Goal: Use online tool/utility: Utilize a website feature to perform a specific function

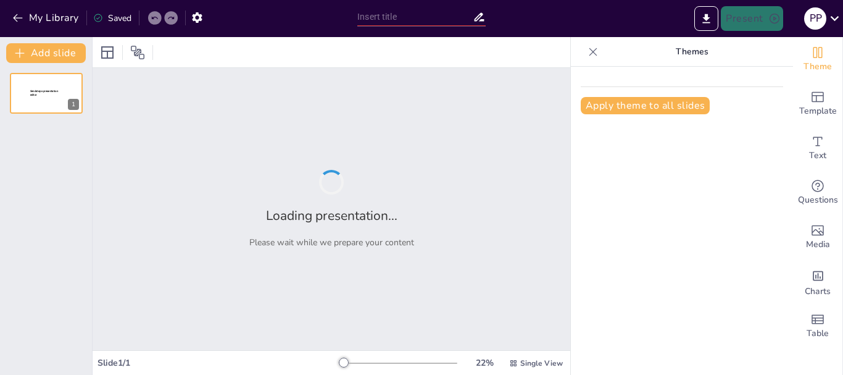
type input "Ánima: Transformando Vínculos y Humanizando Procesos en Recursos Humanos"
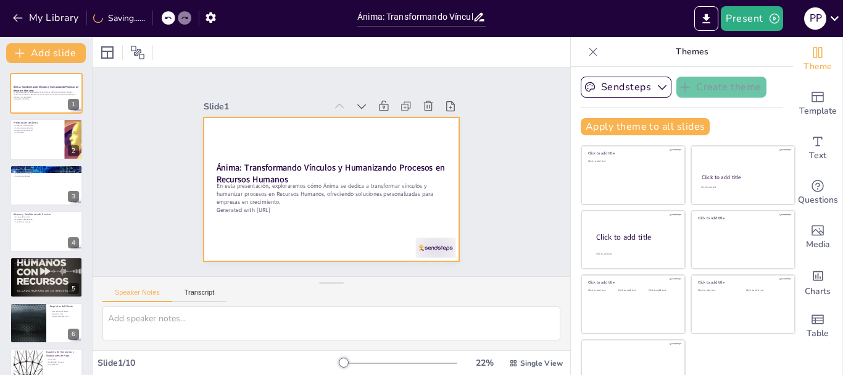
scroll to position [23, 0]
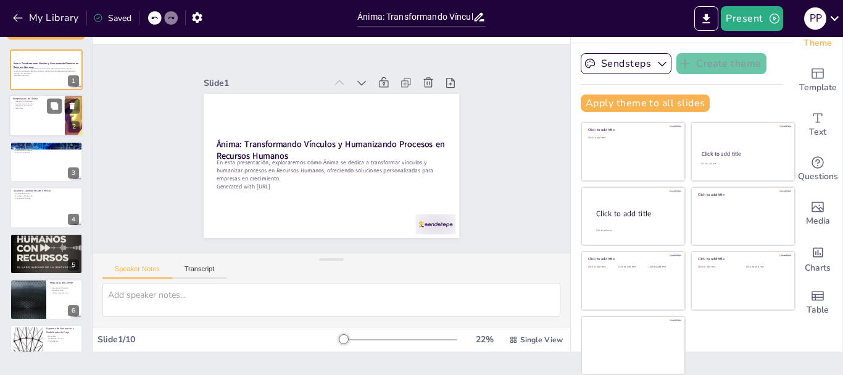
click at [25, 109] on p "Visión clara" at bounding box center [37, 108] width 48 height 2
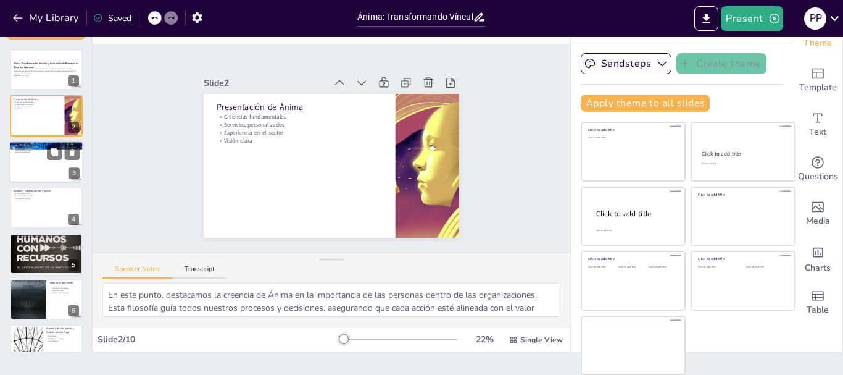
click at [30, 161] on div at bounding box center [46, 162] width 74 height 42
type textarea "La selección de personal es uno de nuestros servicios más destacados. Nos asegu…"
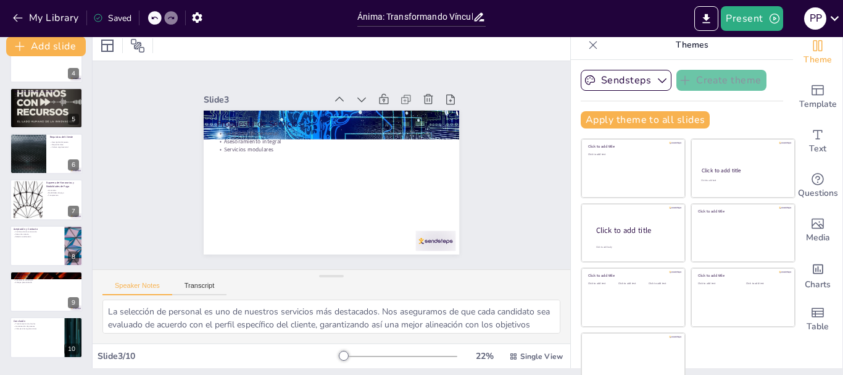
scroll to position [0, 0]
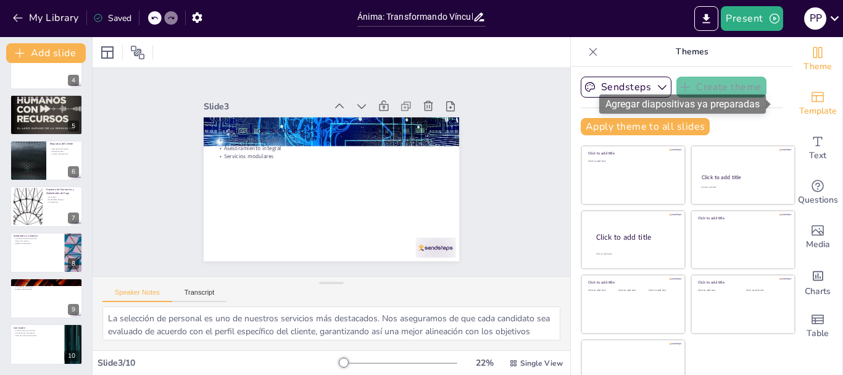
click at [807, 107] on span "Template" at bounding box center [818, 111] width 38 height 14
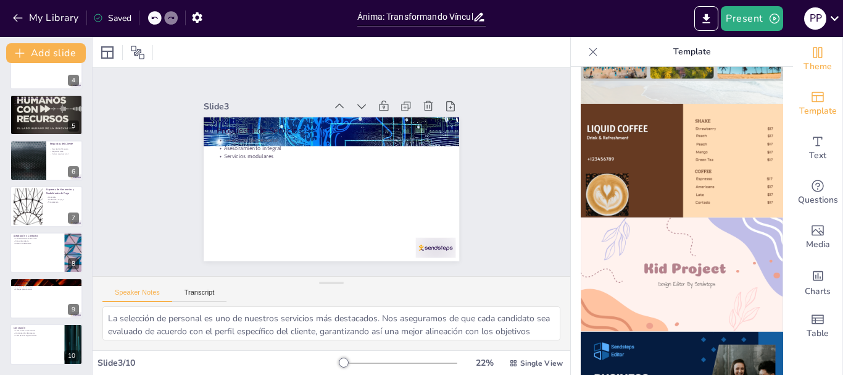
scroll to position [704, 0]
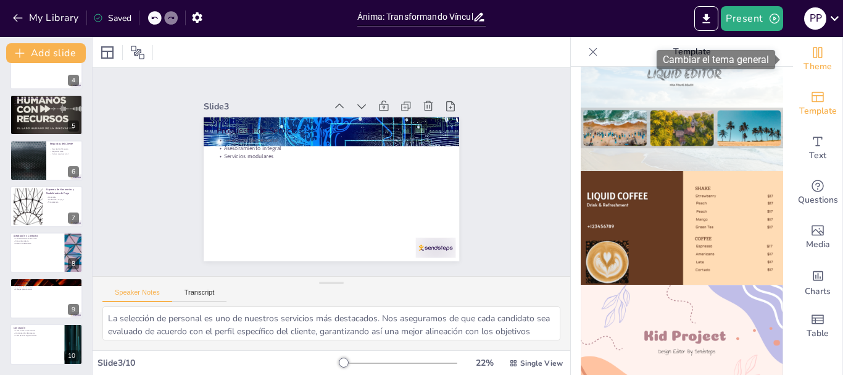
drag, startPoint x: 820, startPoint y: 59, endPoint x: 810, endPoint y: 69, distance: 13.5
click at [820, 58] on div "Theme" at bounding box center [817, 59] width 49 height 44
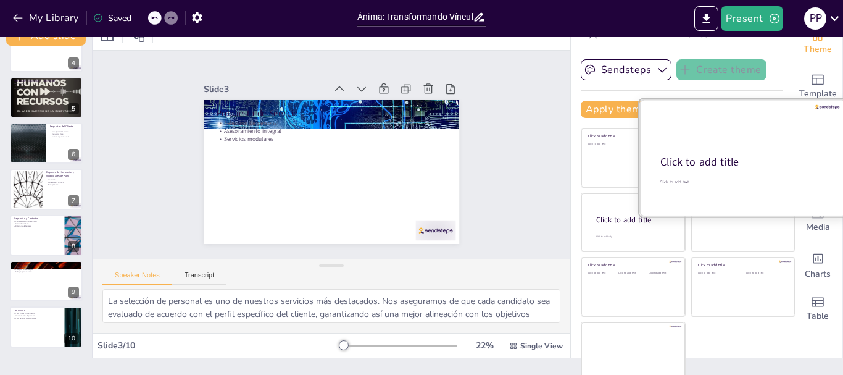
scroll to position [0, 0]
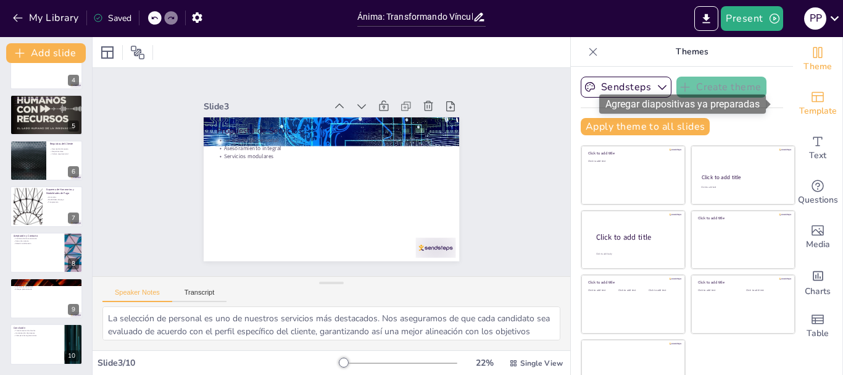
click at [810, 94] on icon "Add ready made slides" at bounding box center [817, 96] width 15 height 15
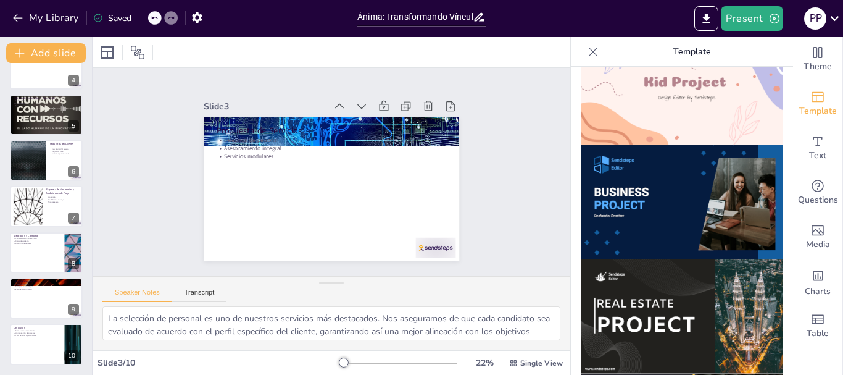
scroll to position [951, 0]
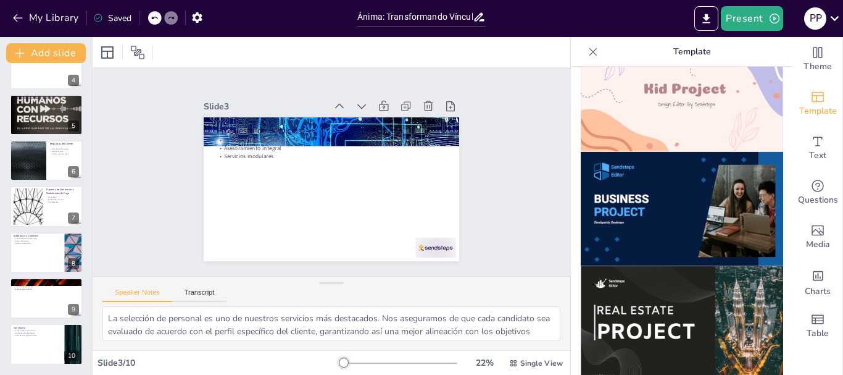
click at [662, 178] on img at bounding box center [682, 209] width 202 height 114
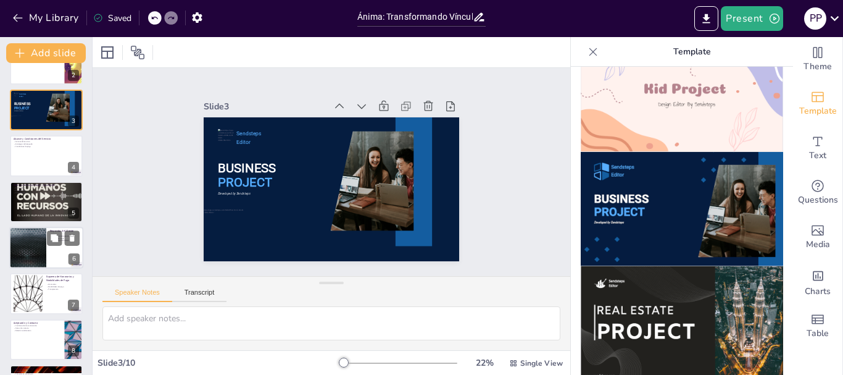
scroll to position [162, 0]
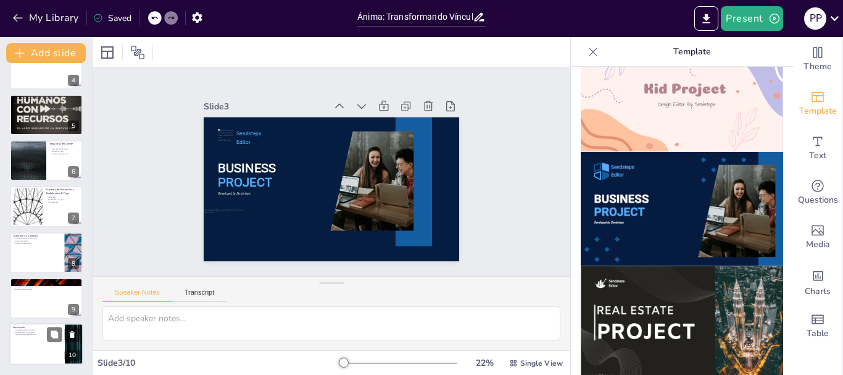
click at [41, 337] on div at bounding box center [46, 344] width 74 height 42
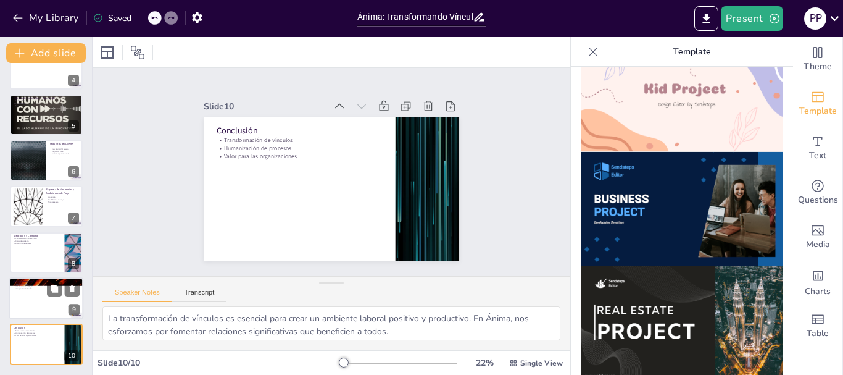
click at [27, 284] on p "Talento adecuado" at bounding box center [46, 284] width 67 height 2
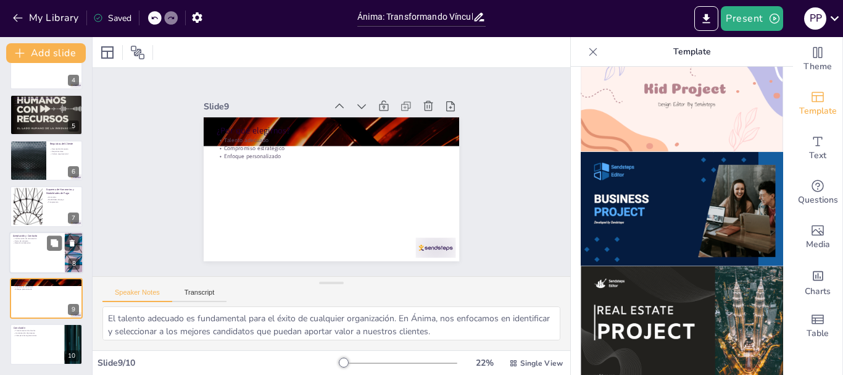
click at [30, 261] on div at bounding box center [46, 252] width 74 height 42
type textarea "La confirmación de la contratación es un paso crítico que establece el inicio d…"
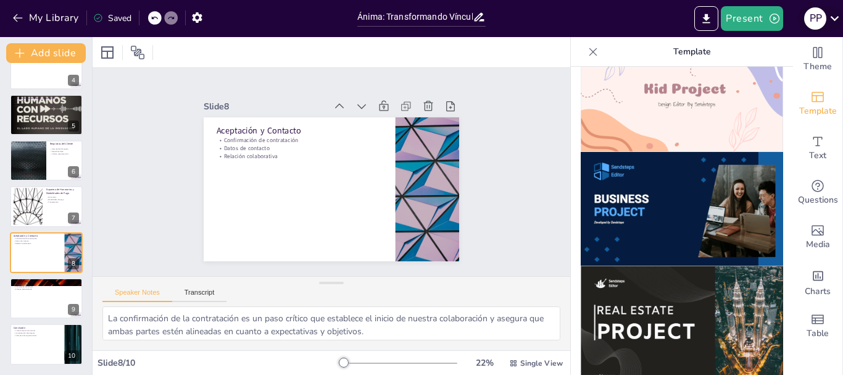
click at [836, 15] on icon at bounding box center [834, 18] width 17 height 17
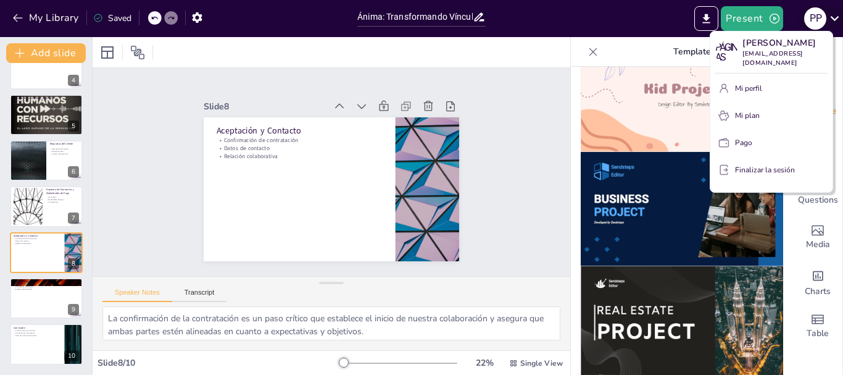
click at [836, 15] on div at bounding box center [421, 187] width 843 height 375
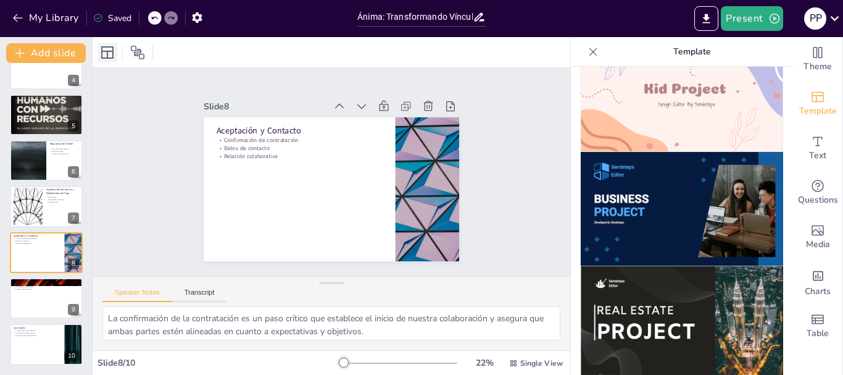
click at [109, 54] on icon at bounding box center [107, 52] width 15 height 15
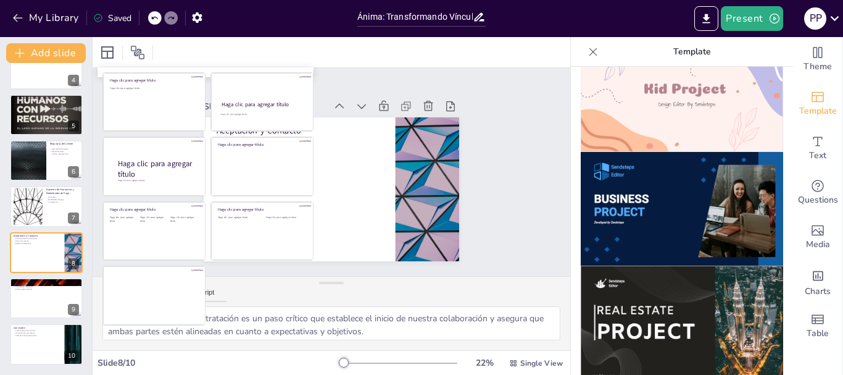
click at [587, 54] on icon at bounding box center [593, 52] width 12 height 12
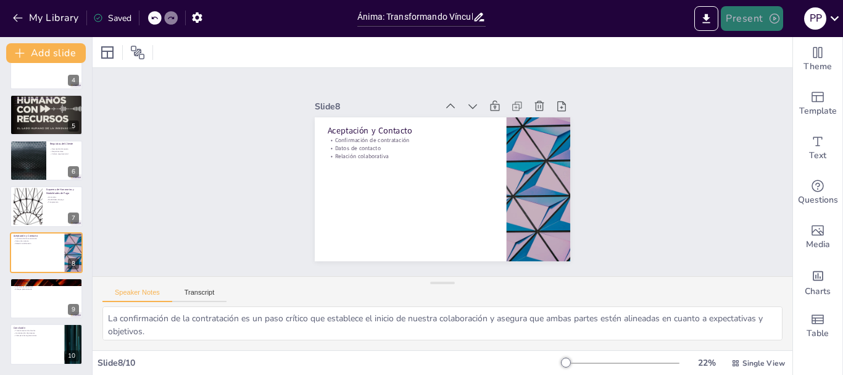
click at [774, 21] on icon "button" at bounding box center [774, 18] width 12 height 12
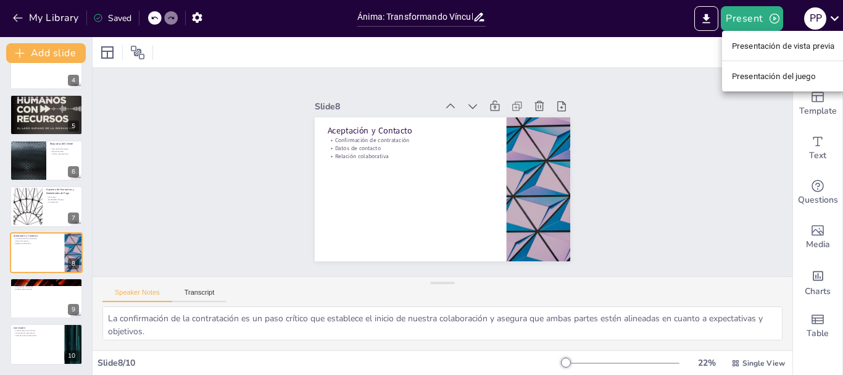
click at [783, 41] on font "Presentación de vista previa" at bounding box center [783, 45] width 103 height 9
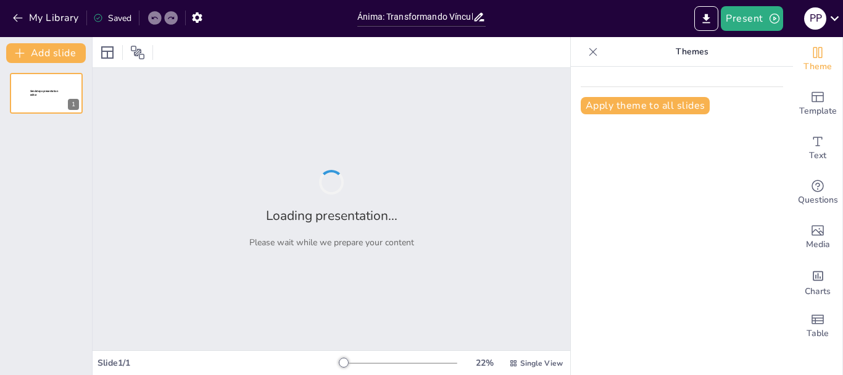
type input "Ánima: Transformando Vínculos y Humanizando Procesos en Recursos Humanos"
